Goal: Transaction & Acquisition: Book appointment/travel/reservation

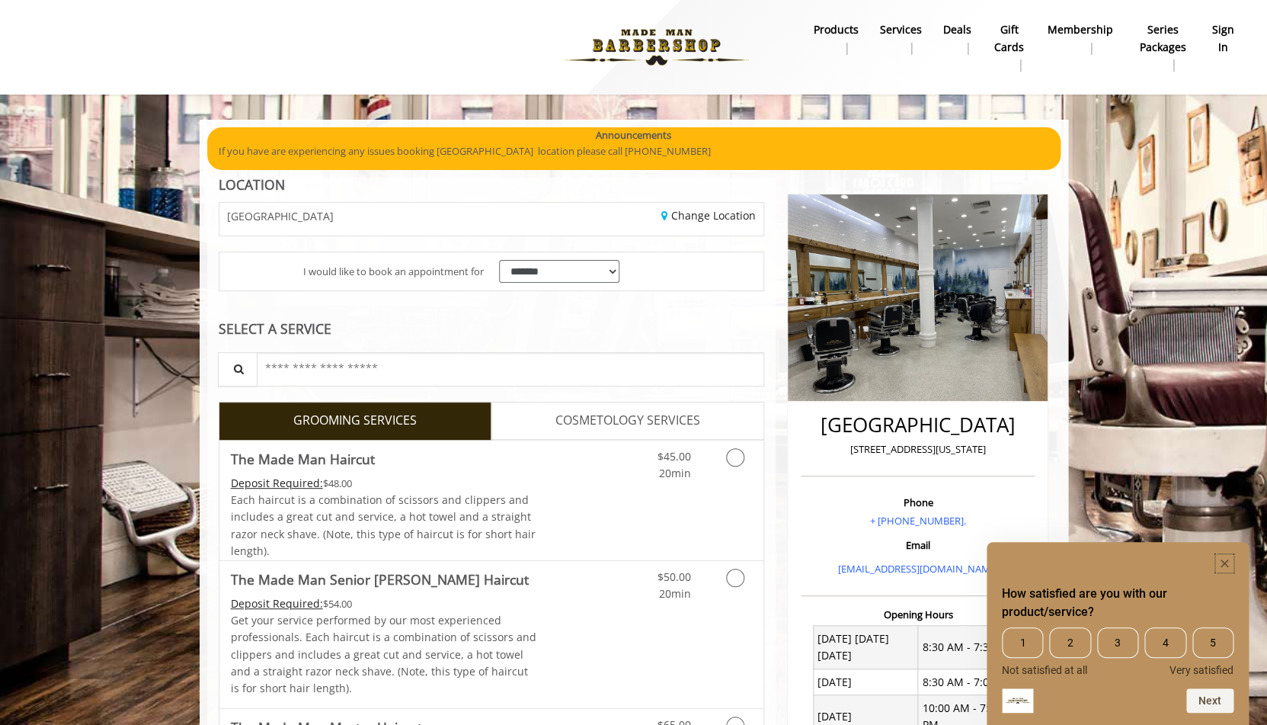
click at [1226, 561] on icon "Hide survey" at bounding box center [1225, 563] width 8 height 8
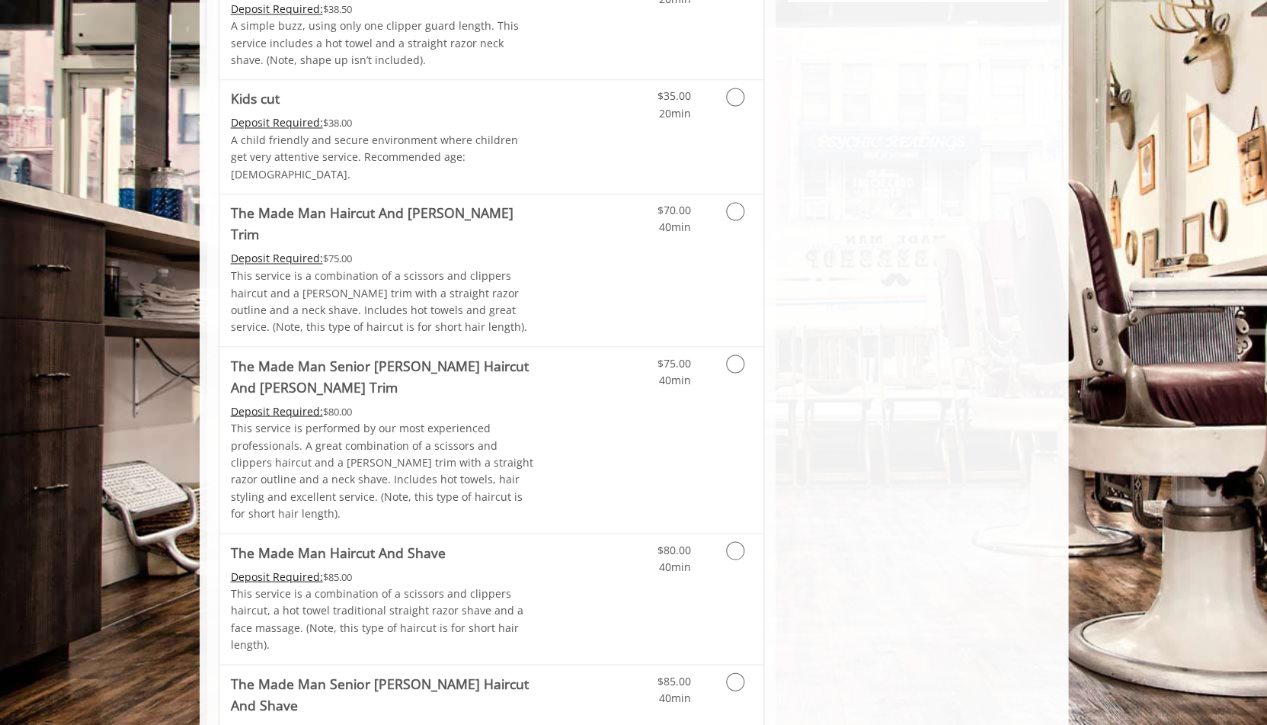
scroll to position [993, 0]
click at [734, 355] on icon "Grooming services" at bounding box center [735, 364] width 18 height 18
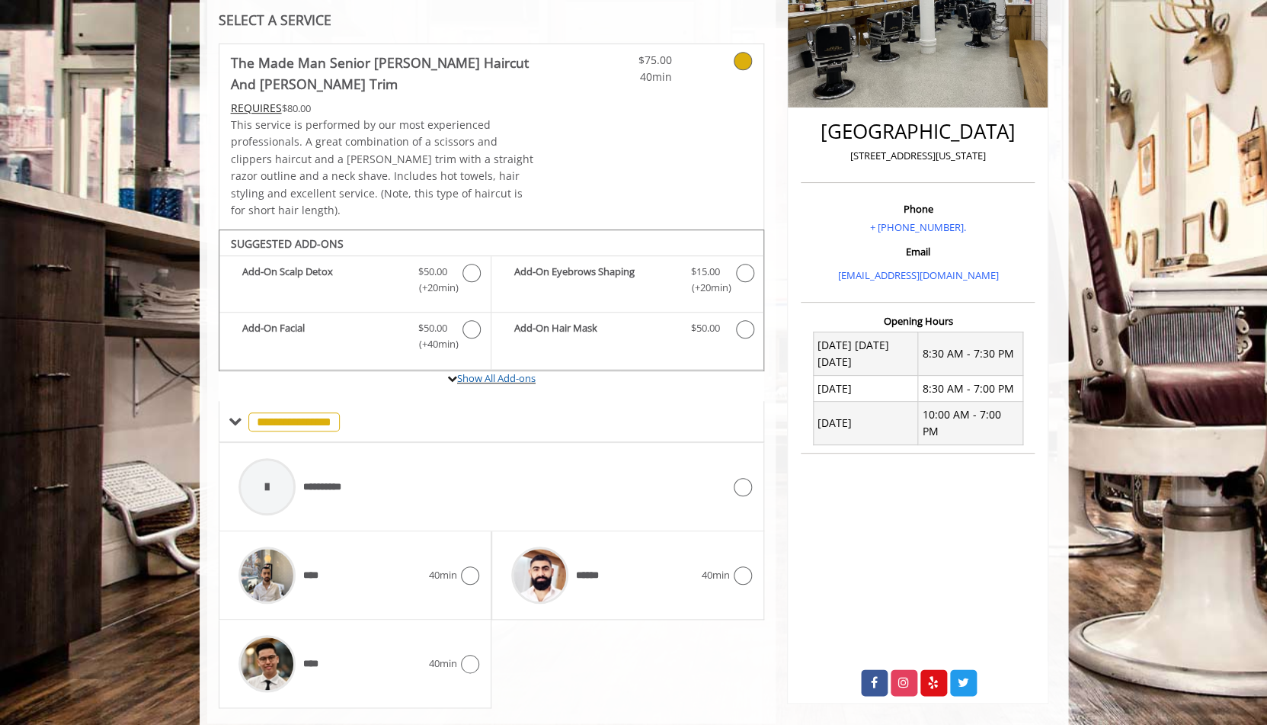
scroll to position [313, 0]
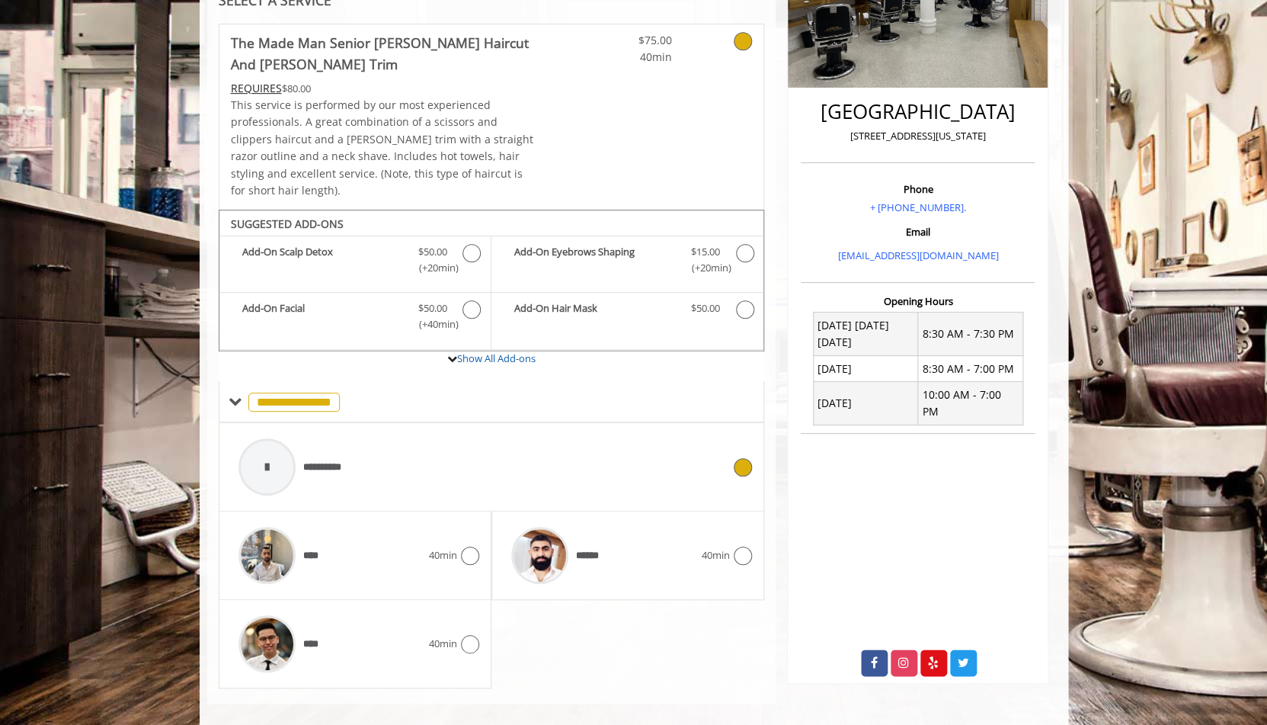
click at [744, 458] on icon at bounding box center [743, 467] width 18 height 18
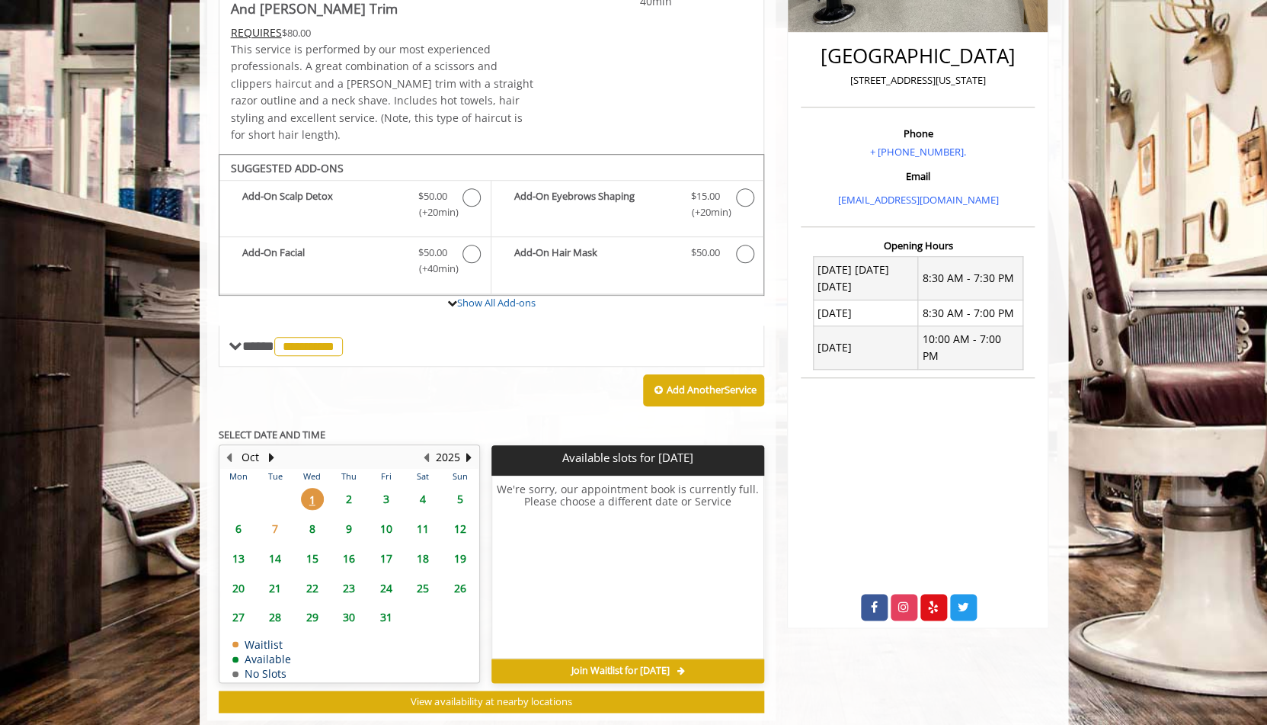
scroll to position [385, 0]
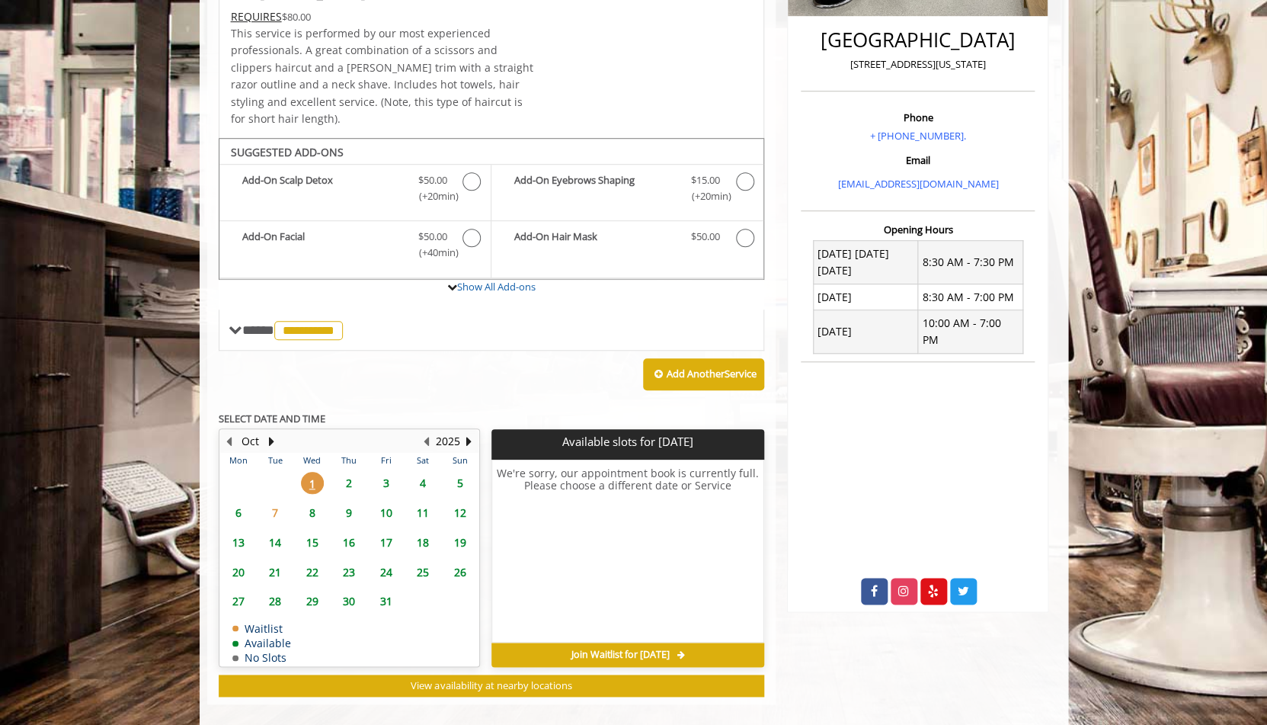
click at [349, 472] on span "2" at bounding box center [349, 483] width 23 height 22
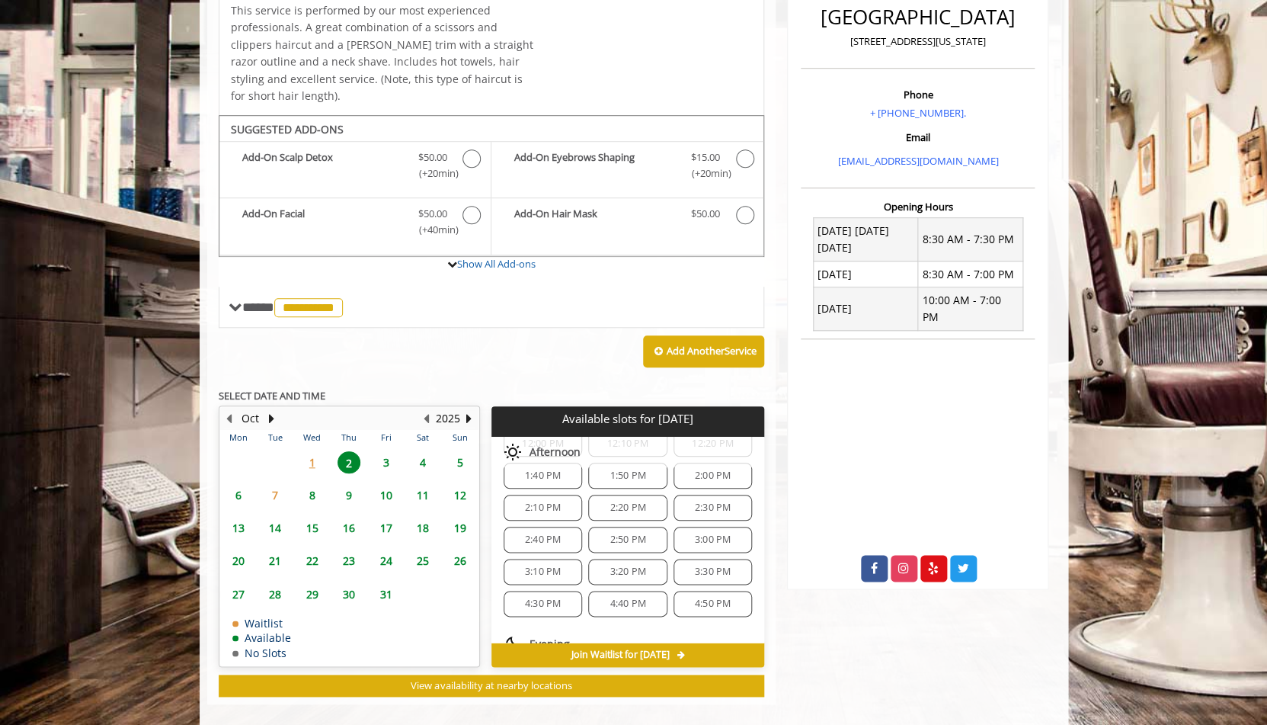
scroll to position [258, 0]
click at [714, 533] on span "3:00 PM" at bounding box center [713, 539] width 36 height 12
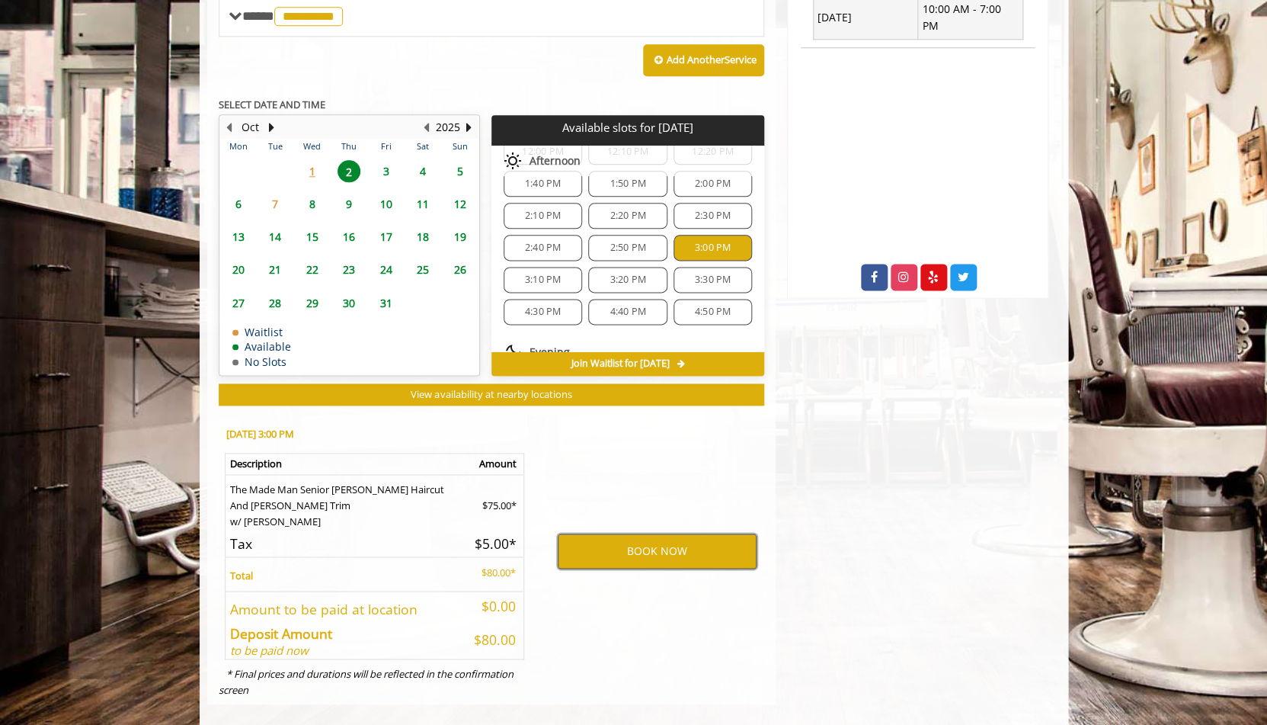
click at [641, 533] on button "BOOK NOW" at bounding box center [657, 550] width 199 height 35
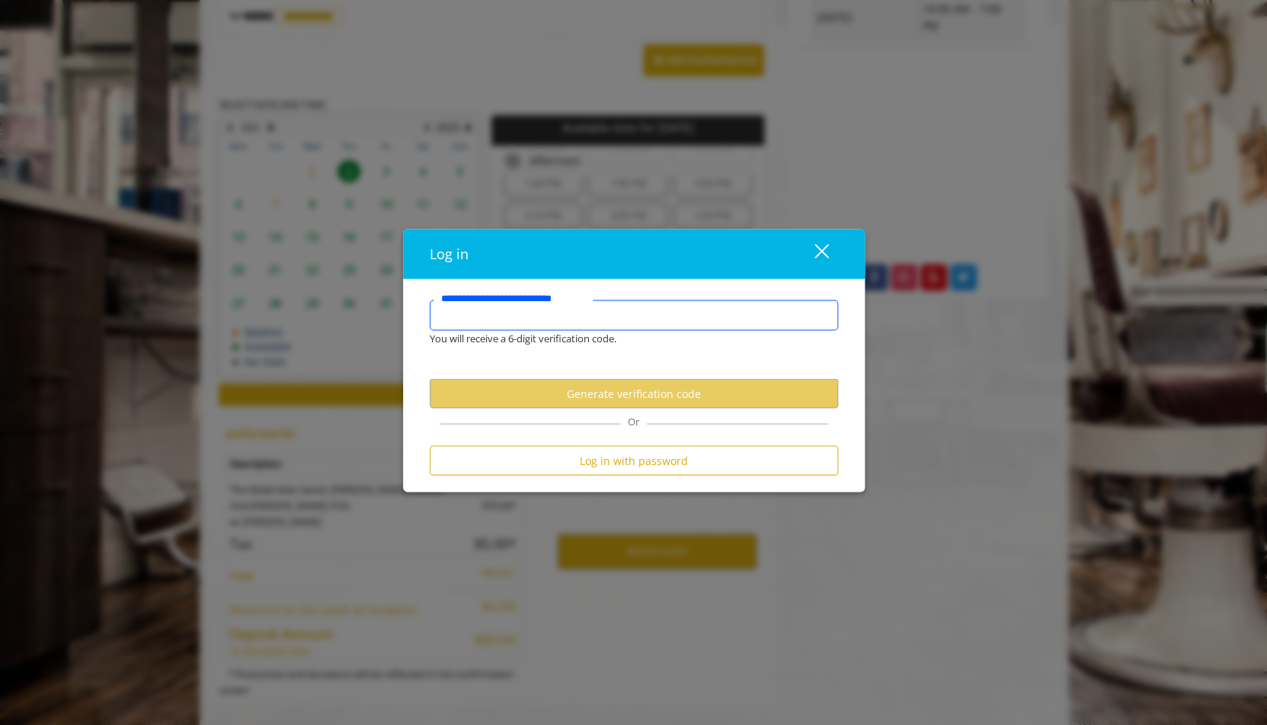
click at [525, 324] on input "**********" at bounding box center [634, 315] width 408 height 30
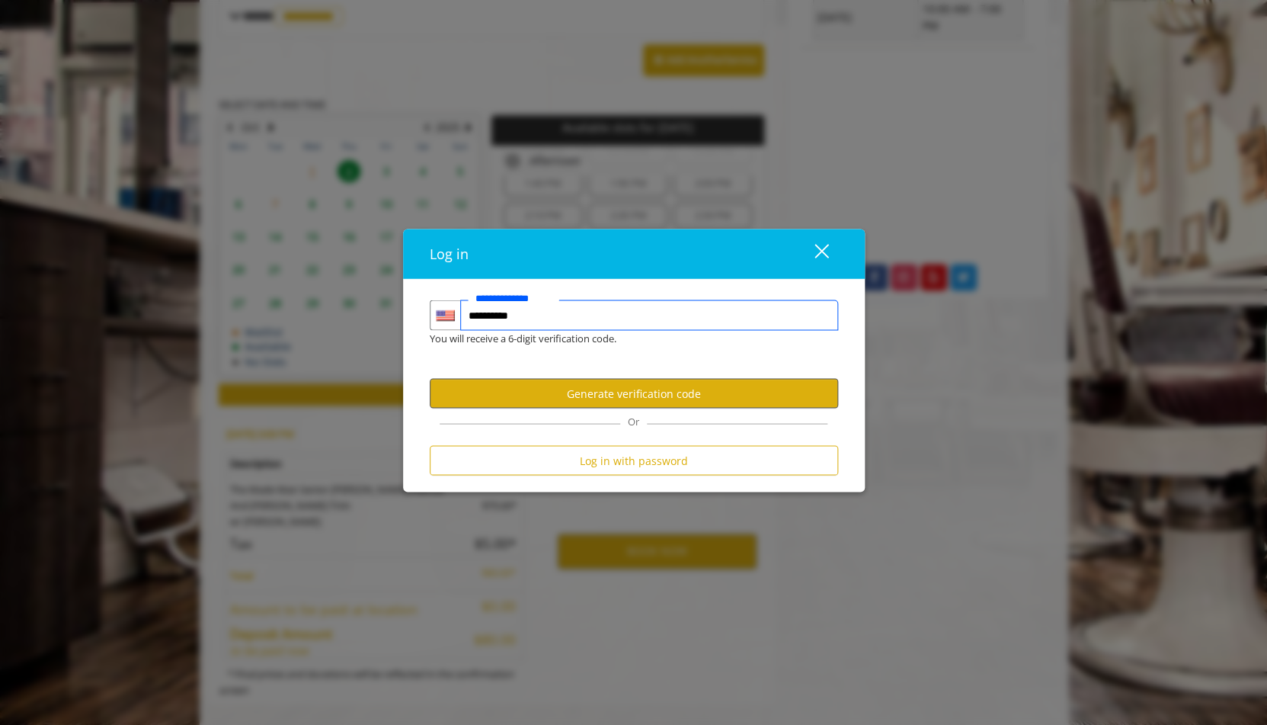
type input "**********"
click at [636, 393] on button "Generate verification code" at bounding box center [634, 393] width 408 height 30
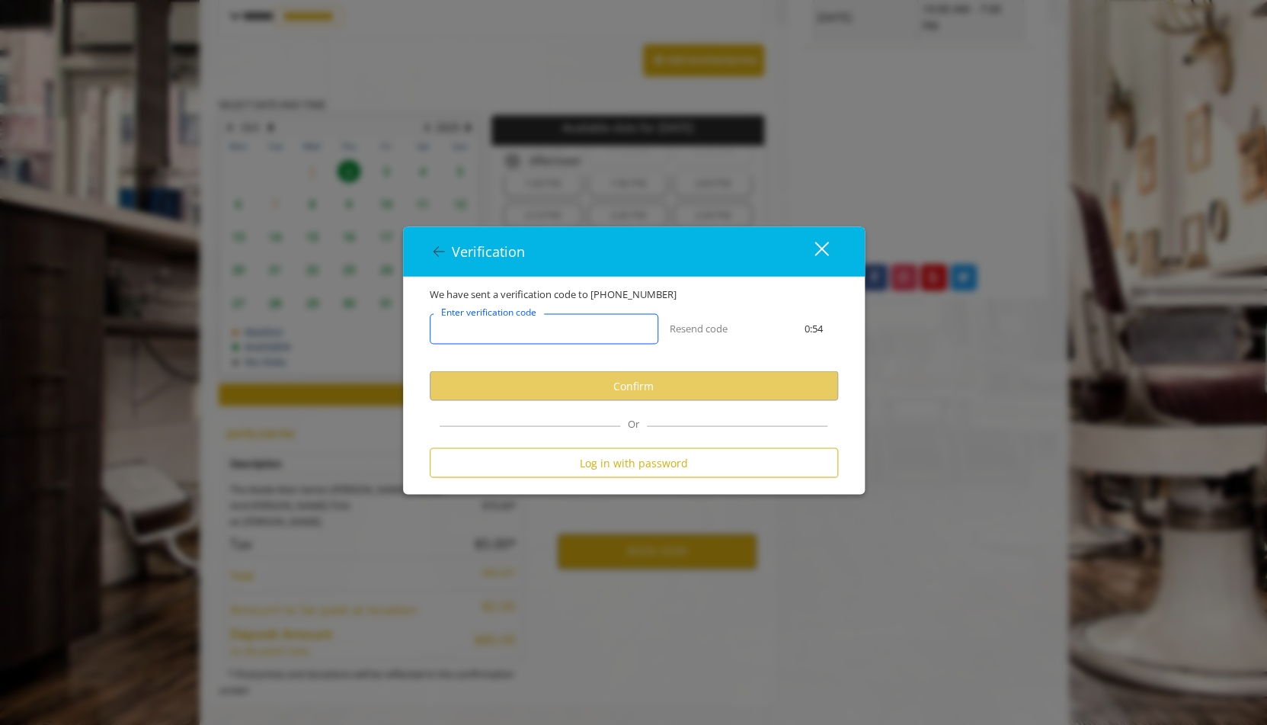
click at [597, 327] on input "Enter verification code" at bounding box center [544, 328] width 229 height 30
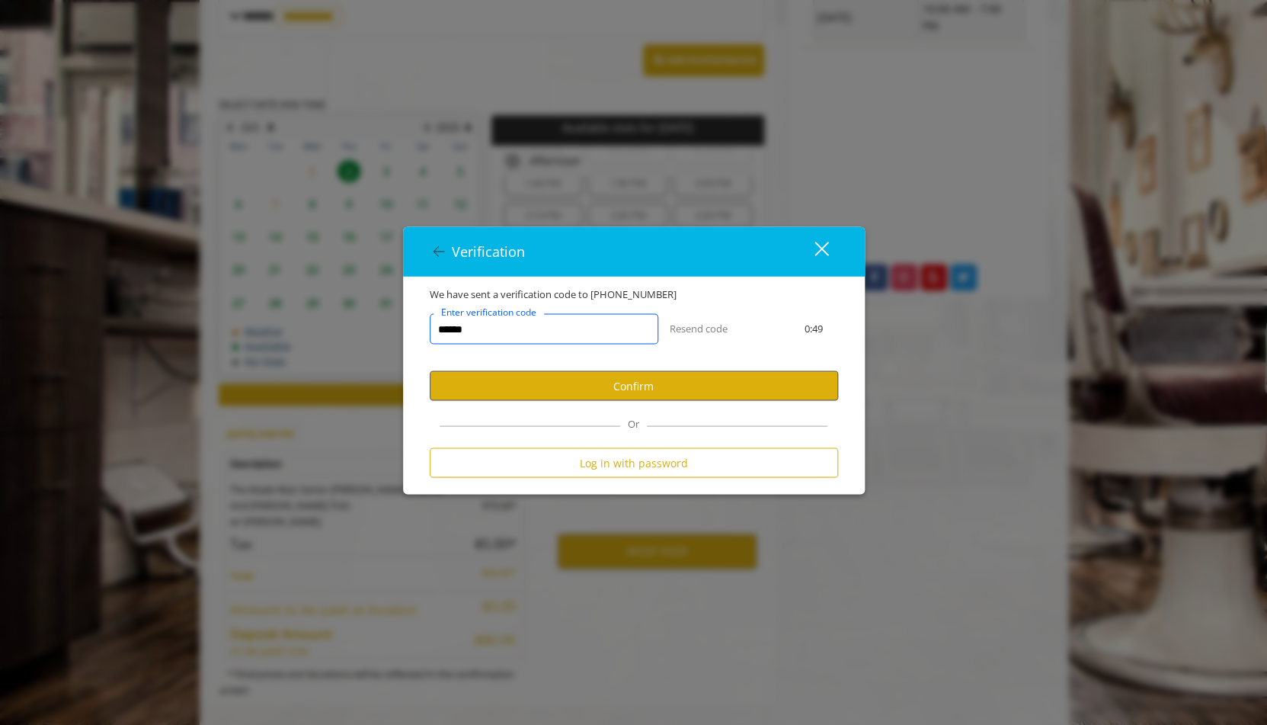
type input "******"
click at [613, 391] on button "Confirm" at bounding box center [634, 385] width 408 height 30
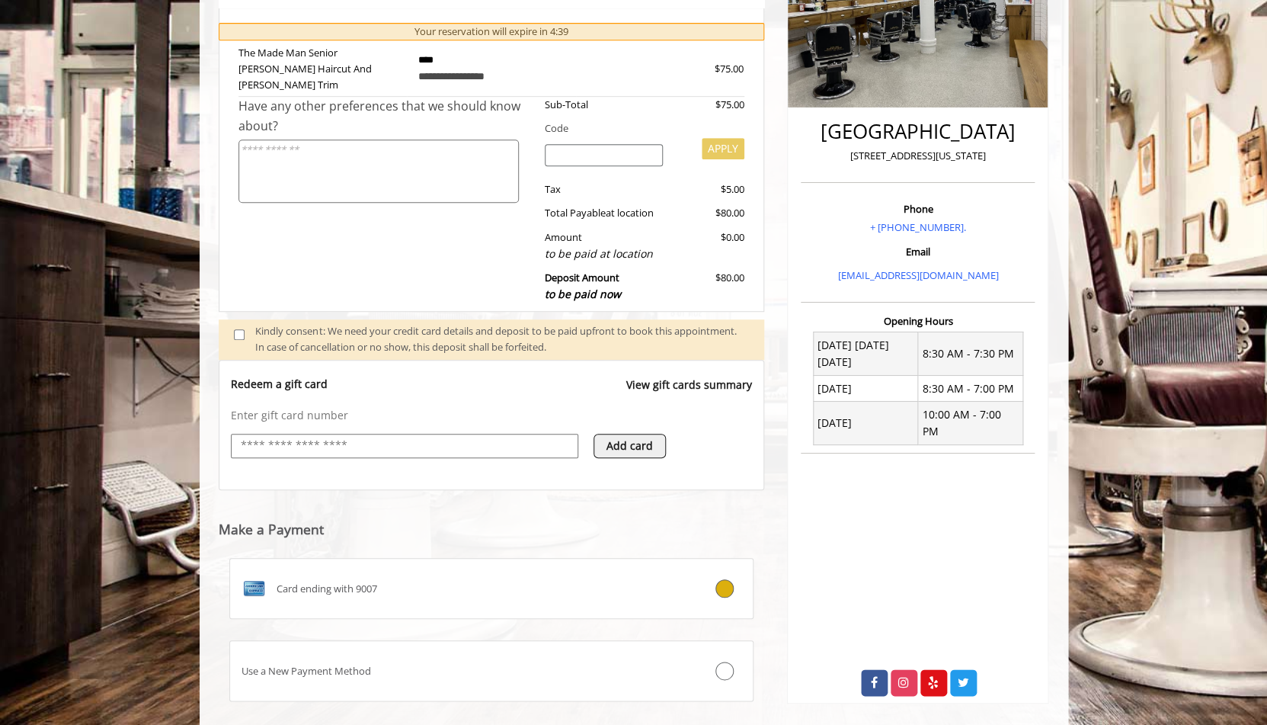
scroll to position [352, 0]
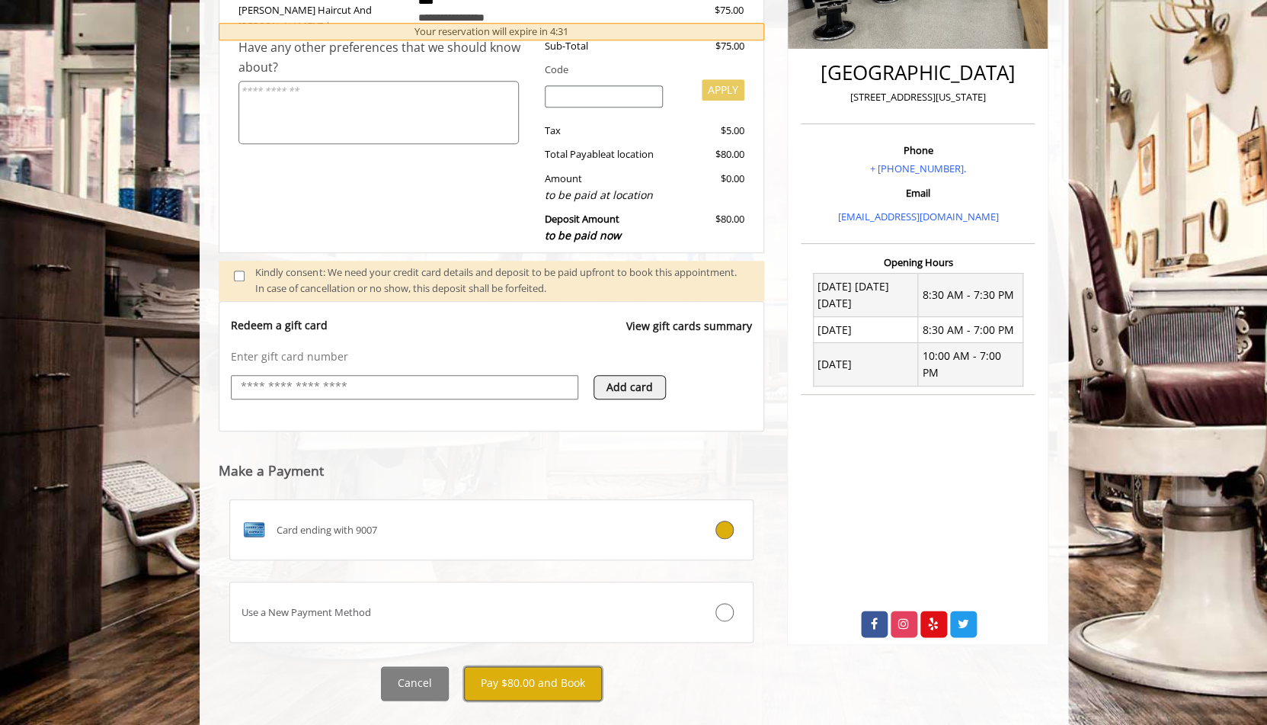
click at [553, 666] on button "Pay $80.00 and Book" at bounding box center [533, 683] width 138 height 34
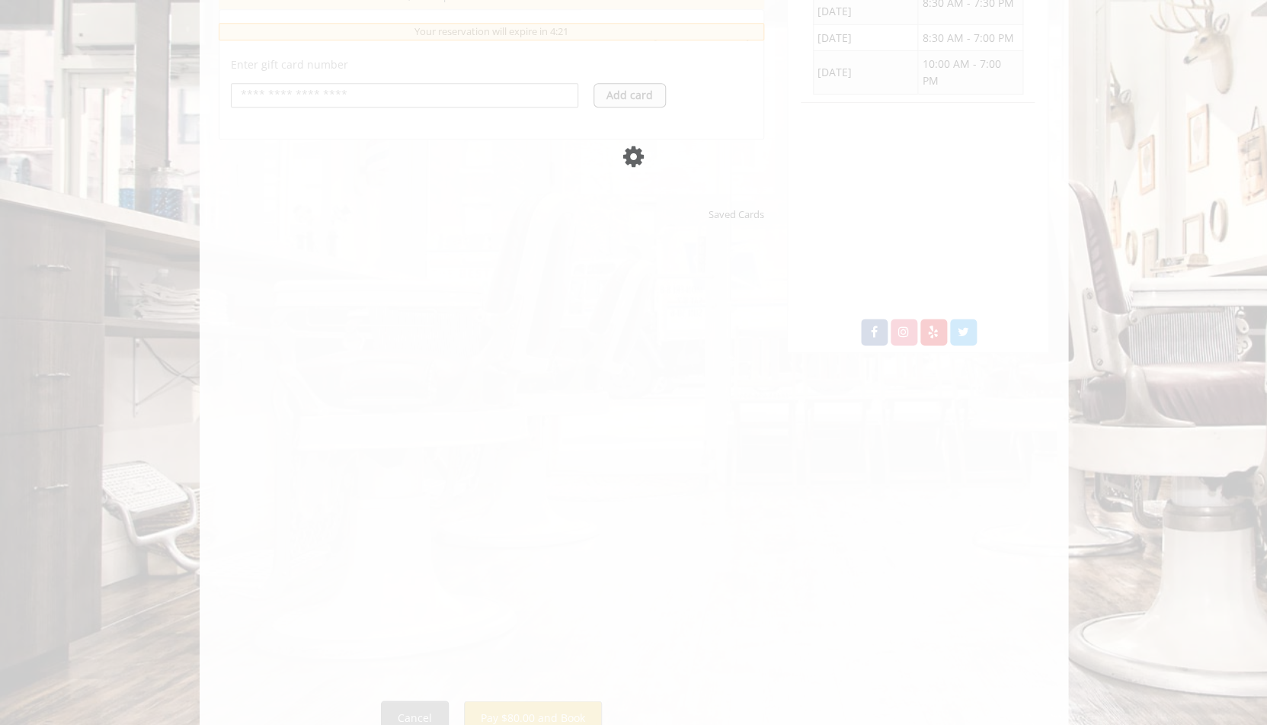
scroll to position [694, 0]
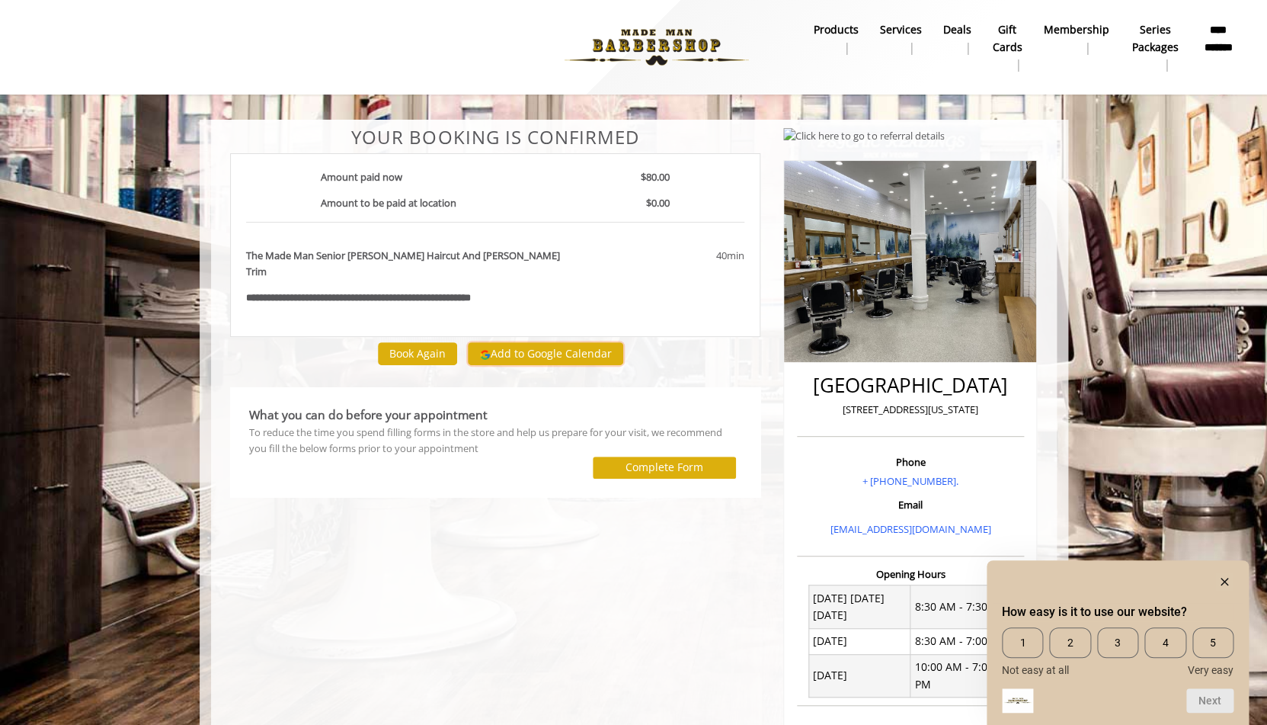
click at [529, 342] on button "Add to Google Calendar" at bounding box center [545, 353] width 155 height 23
